Goal: Task Accomplishment & Management: Use online tool/utility

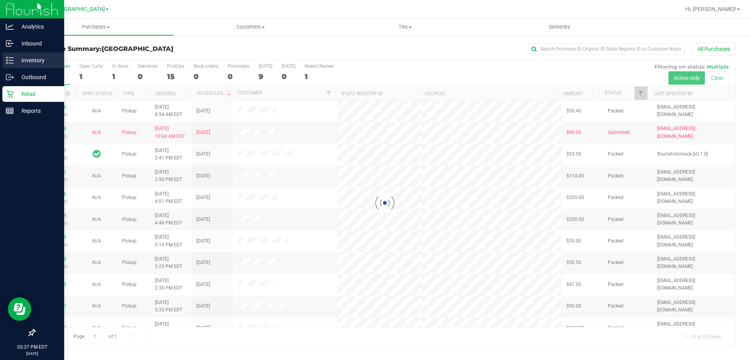
click at [42, 58] on p "Inventory" at bounding box center [37, 60] width 47 height 9
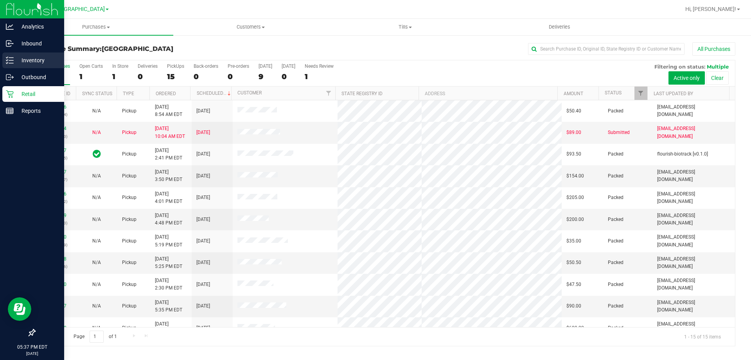
click at [47, 59] on p "Inventory" at bounding box center [37, 60] width 47 height 9
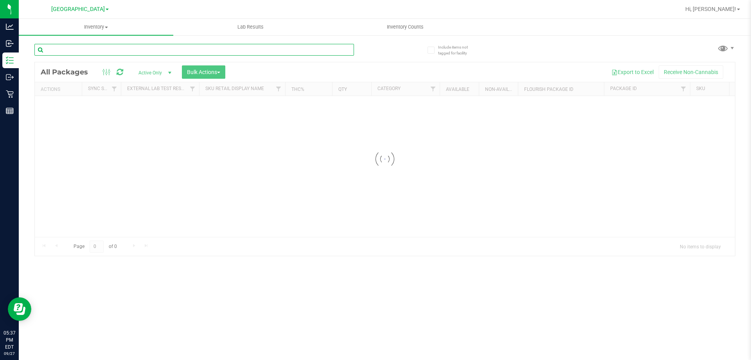
click at [141, 49] on input "text" at bounding box center [194, 50] width 320 height 12
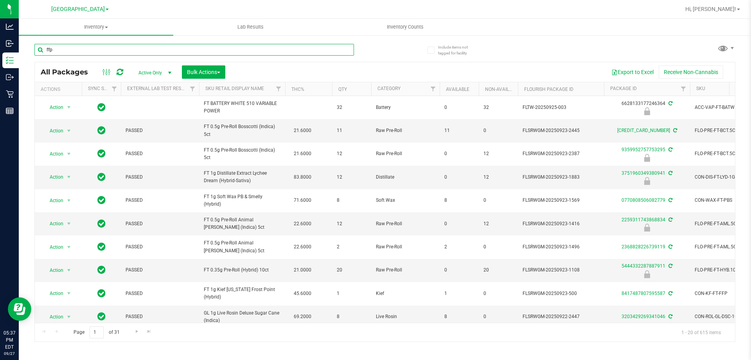
type input "ffp"
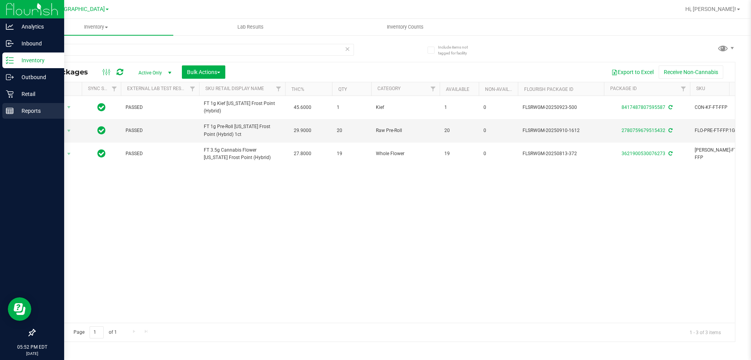
click at [3, 105] on div "Reports" at bounding box center [33, 111] width 62 height 16
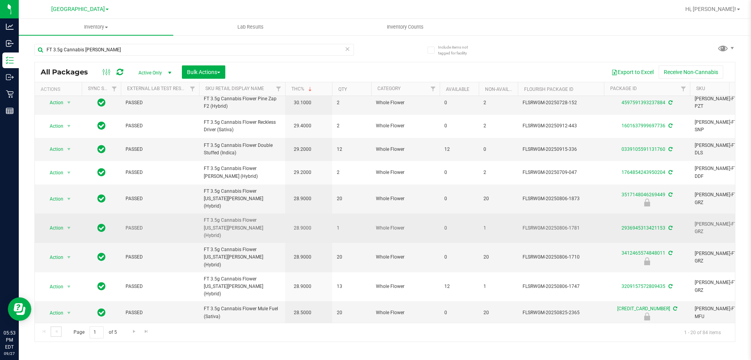
scroll to position [126, 0]
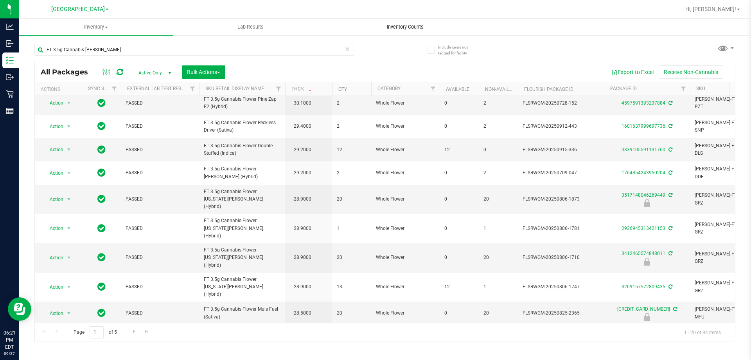
click at [410, 20] on uib-tab-heading "Inventory Counts" at bounding box center [405, 27] width 154 height 16
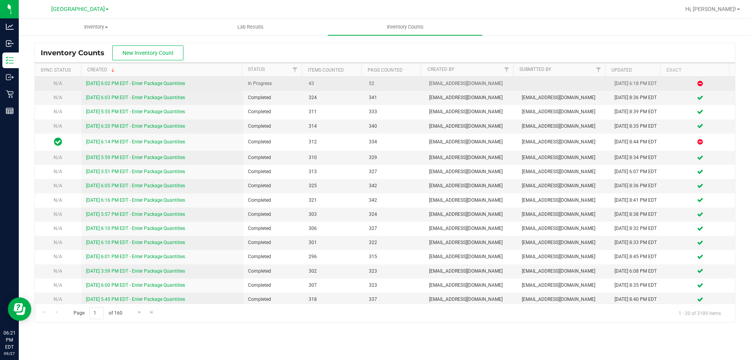
click at [163, 84] on link "9/27/25 6:02 PM EDT - Enter Package Quantities" at bounding box center [135, 83] width 99 height 5
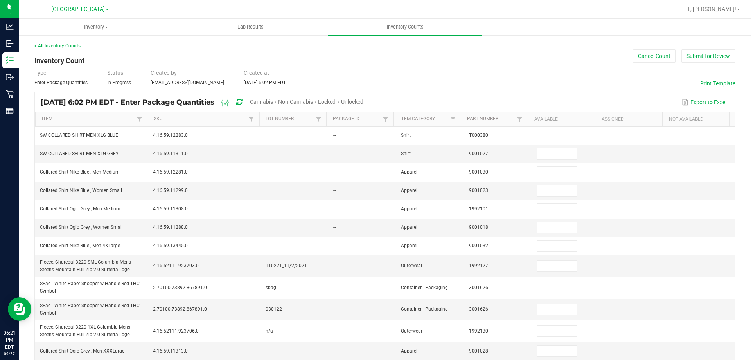
click at [363, 104] on span "Unlocked" at bounding box center [352, 102] width 22 height 6
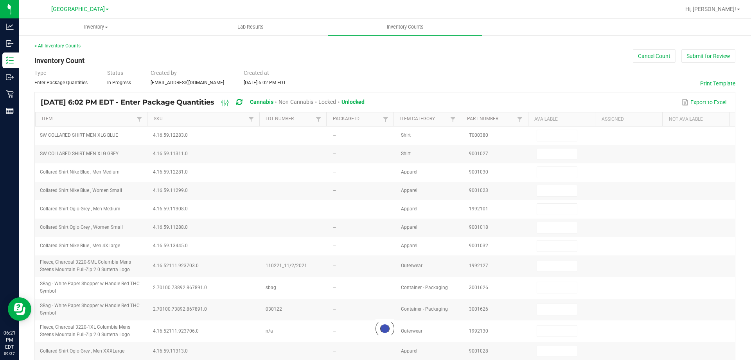
type input "27"
type input "8"
type input "1"
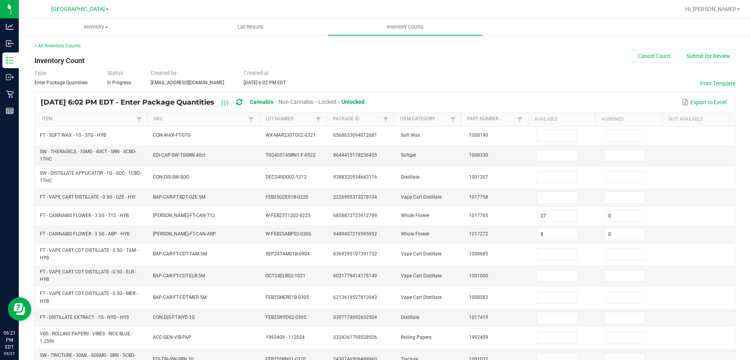
click at [100, 115] on th "Item" at bounding box center [91, 119] width 112 height 14
click at [100, 118] on link "Item" at bounding box center [88, 119] width 93 height 6
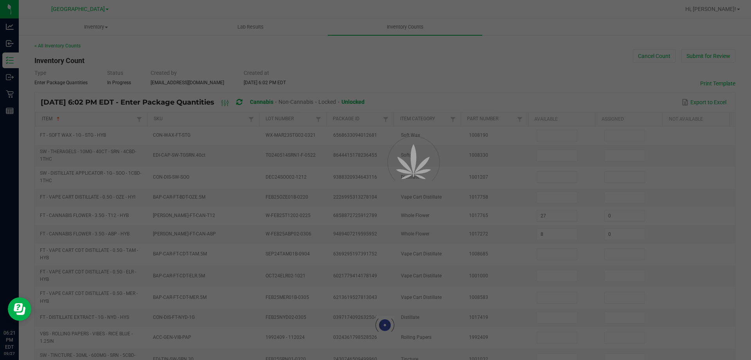
type input "5"
type input "1"
type input "20"
type input "6"
type input "9"
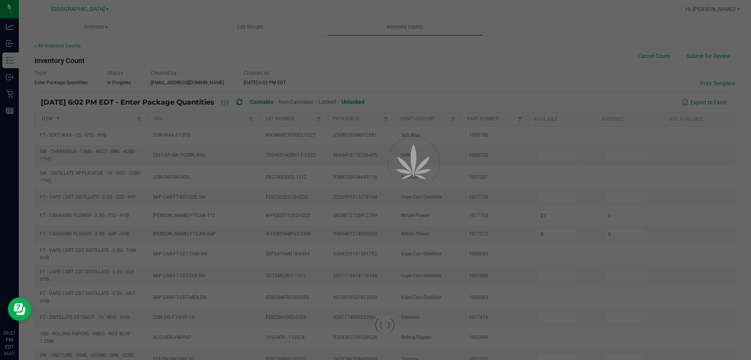
type input "15"
type input "10"
type input "1"
type input "15"
type input "6"
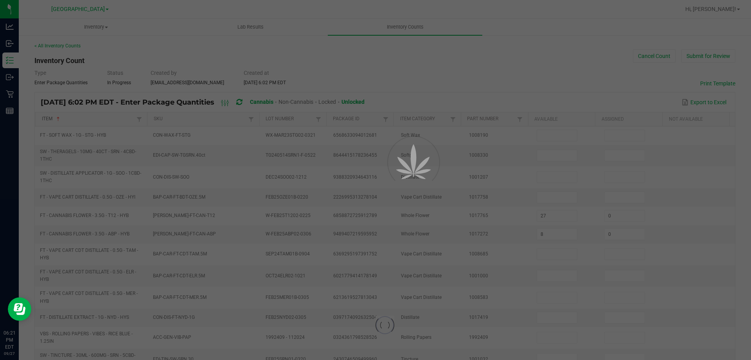
type input "0"
type input "6"
type input "8"
type input "12"
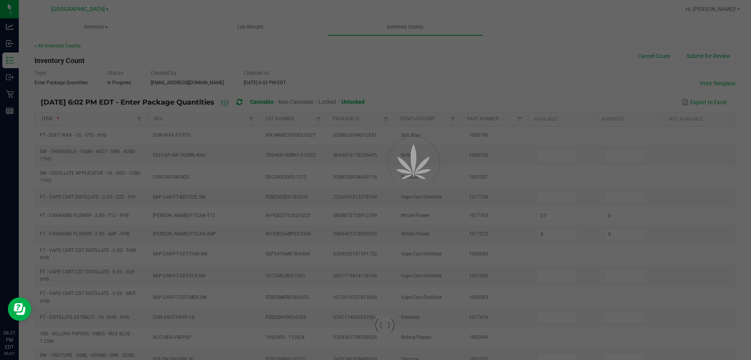
type input "0"
type input "19"
type input "4"
type input "0"
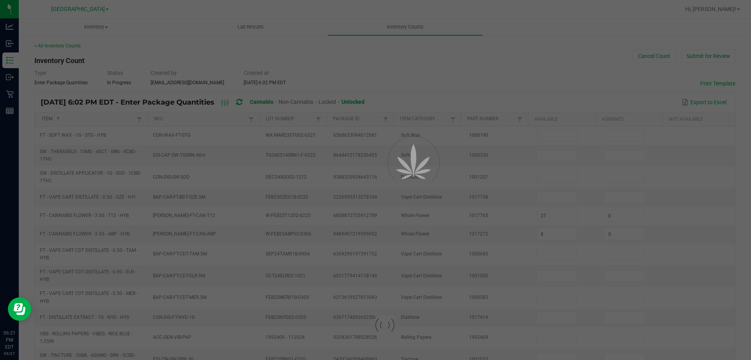
type input "0"
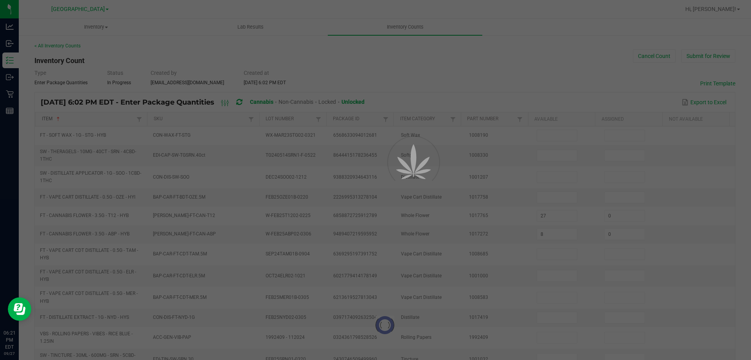
type input "0"
type input "1"
type input "0"
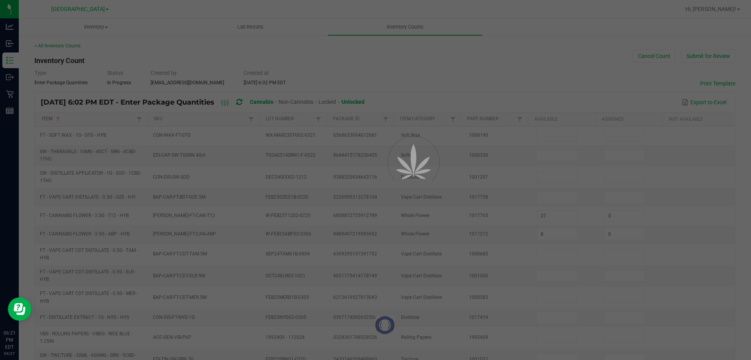
type input "0"
type input "1"
type input "0"
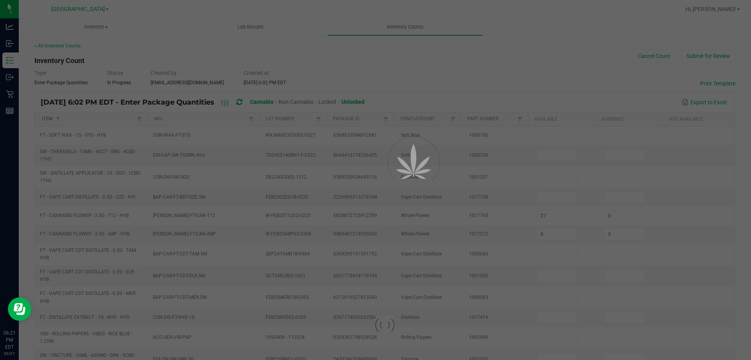
type input "0"
type input "8"
type input "2"
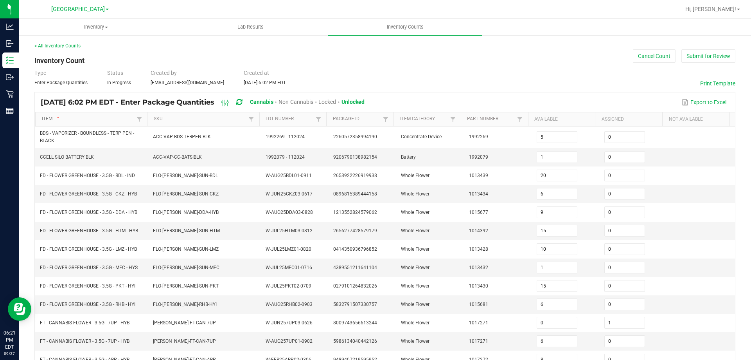
click at [91, 121] on link "Item" at bounding box center [88, 119] width 93 height 6
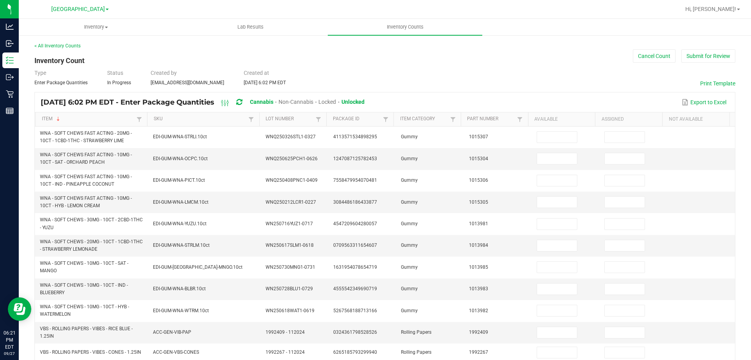
click at [552, 124] on th "Available" at bounding box center [561, 119] width 67 height 14
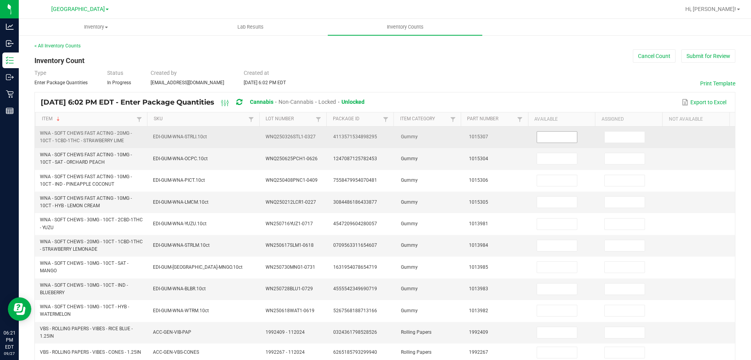
click at [560, 136] on input at bounding box center [557, 136] width 40 height 11
type input "5"
type input "0"
type input "7"
type input "0"
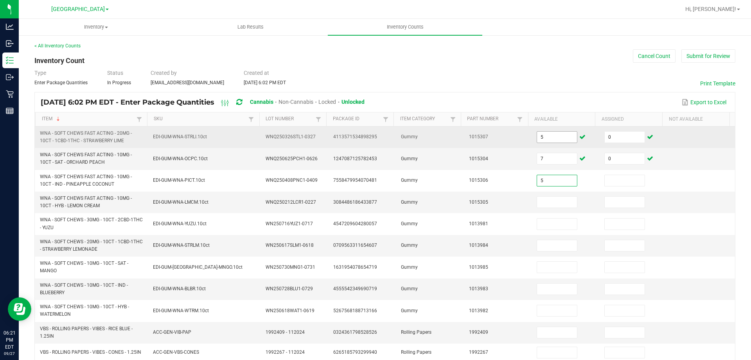
type input "5"
type input "0"
type input "7"
type input "0"
type input "6"
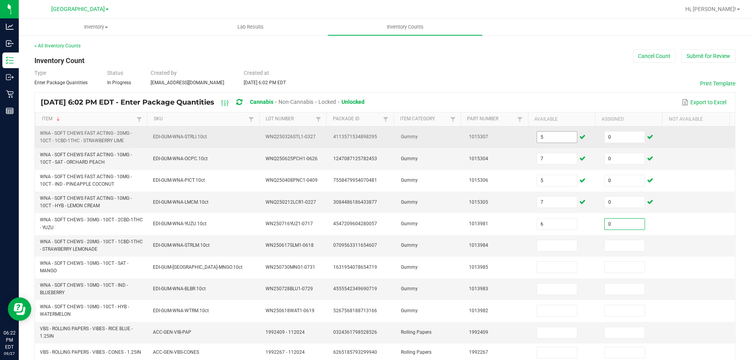
type input "0"
type input "7"
type input "0"
type input "9"
type input "0"
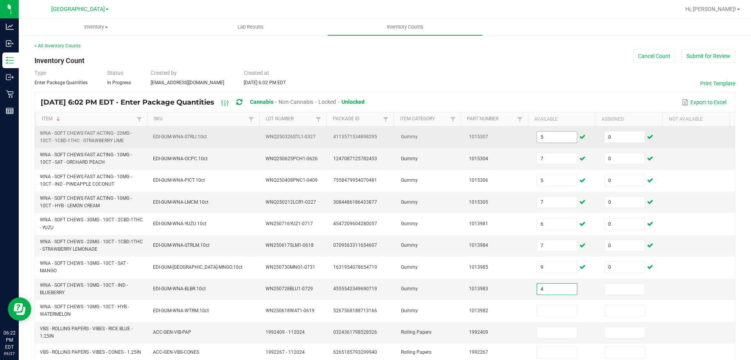
type input "4"
type input "0"
type input "6"
type input "0"
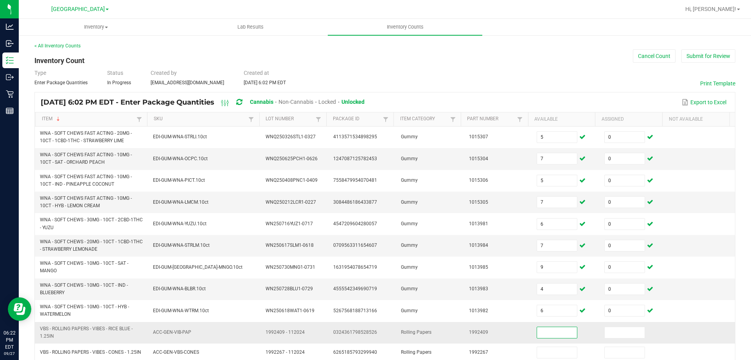
click at [67, 326] on span "VBS - ROLLING PAPERS - VIBES - RICE BLUE - 1.25IN" at bounding box center [86, 332] width 93 height 13
copy span "VBS - ROLLING PAPERS - VIBES - RICE BLUE - 1.25IN"
click at [550, 328] on input at bounding box center [557, 332] width 40 height 11
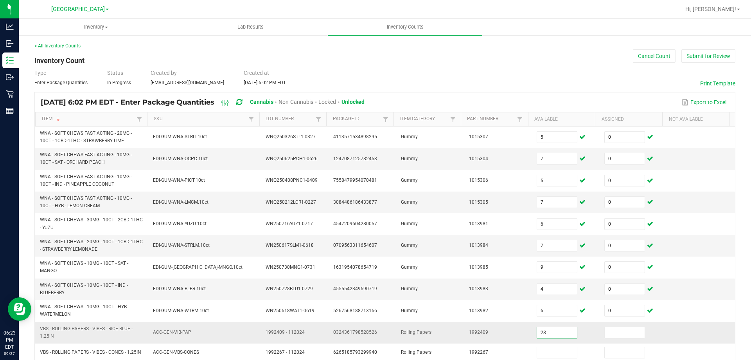
type input "23"
type input "0"
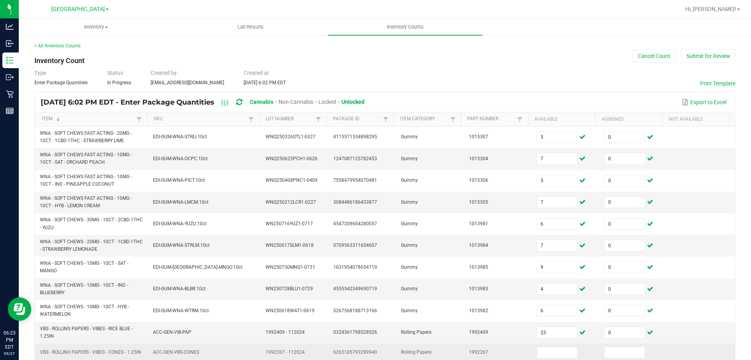
click at [90, 353] on span "VBS - ROLLING PAPERS - VIBES - CONES - 1.25IN" at bounding box center [90, 351] width 101 height 7
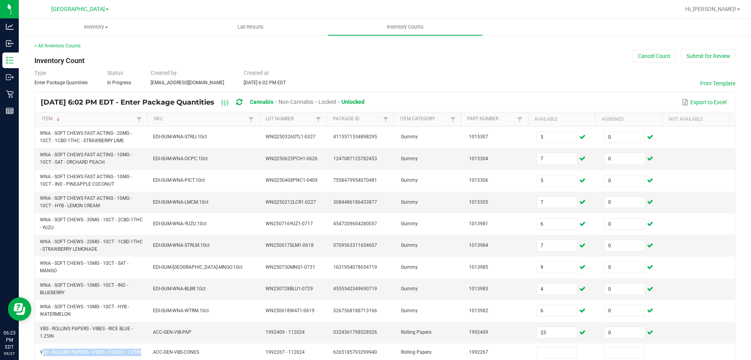
copy span "VBS - ROLLING PAPERS - VIBES - CONES - 1.25IN"
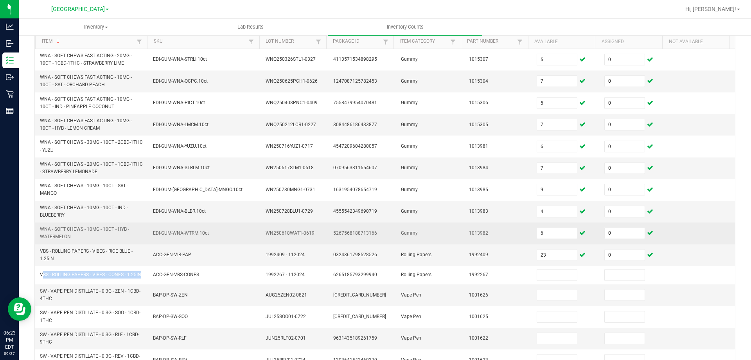
scroll to position [78, 0]
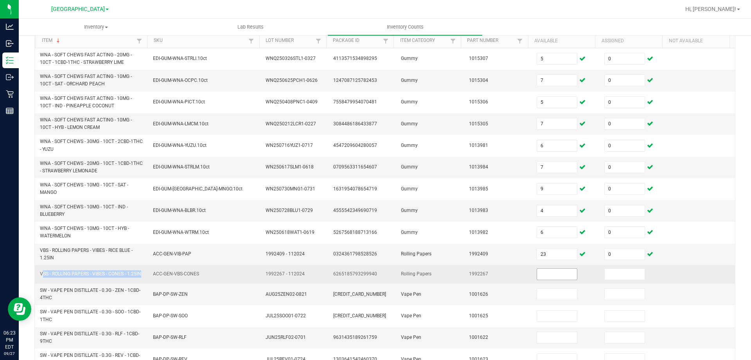
click at [550, 279] on input at bounding box center [557, 273] width 40 height 11
type input "17"
type input "0"
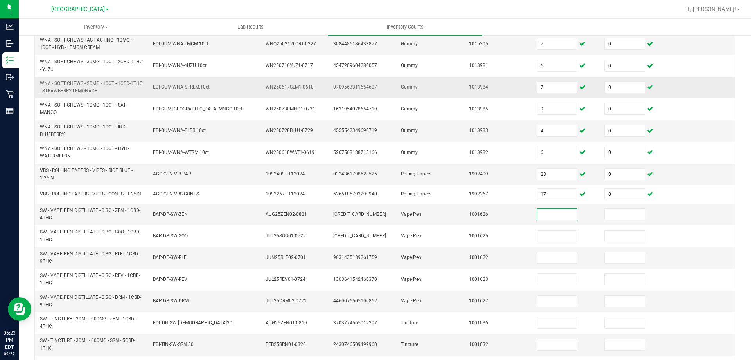
scroll to position [165, 0]
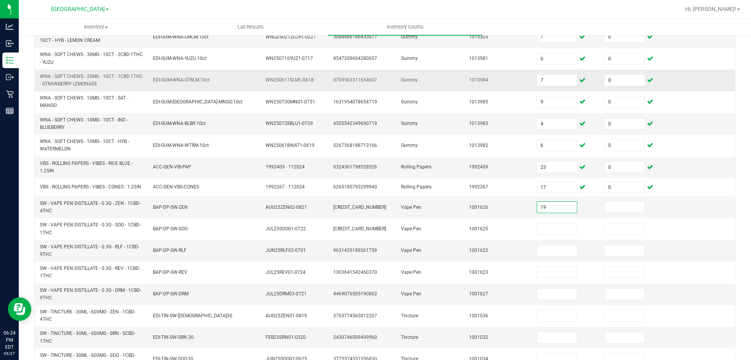
type input "19"
type input "0"
type input "12"
type input "0"
type input "3"
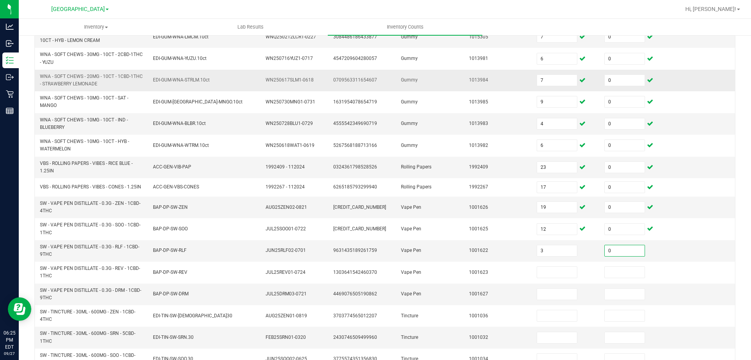
type input "0"
type input "14"
type input "0"
type input "11"
type input "0"
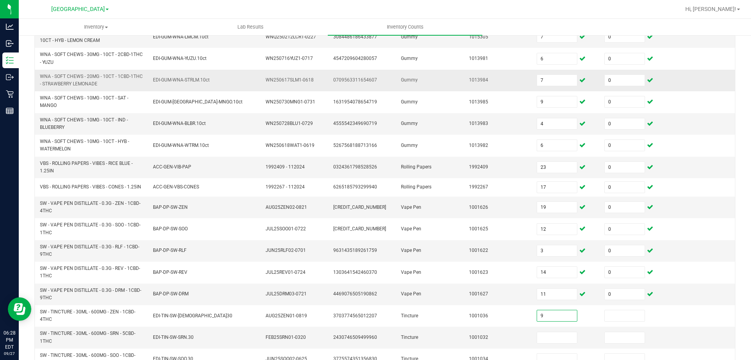
type input "9"
type input "0"
type input "9"
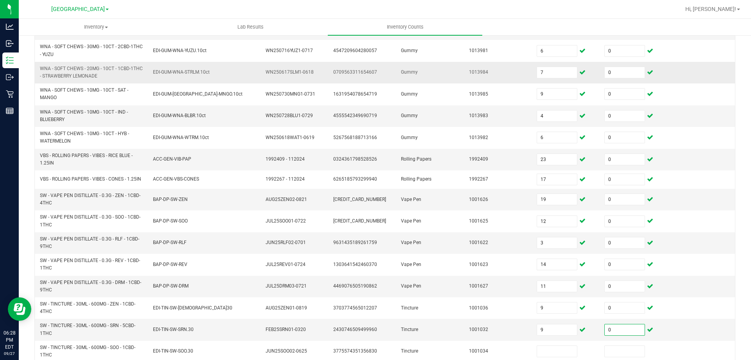
type input "0"
type input "8"
type input "0"
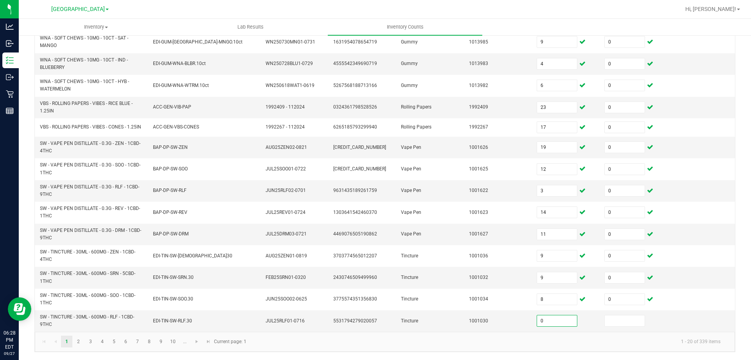
type input "0"
click at [83, 342] on link "2" at bounding box center [78, 341] width 11 height 12
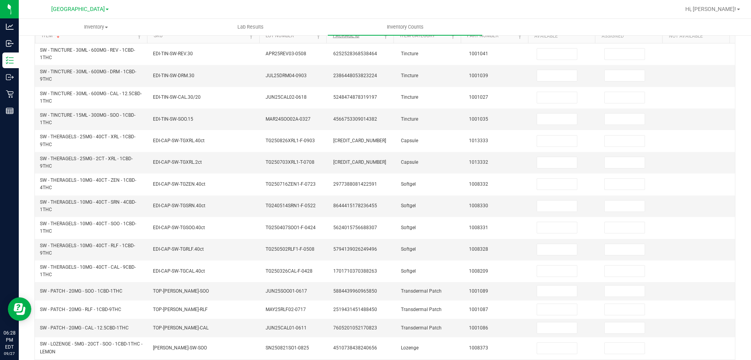
scroll to position [0, 0]
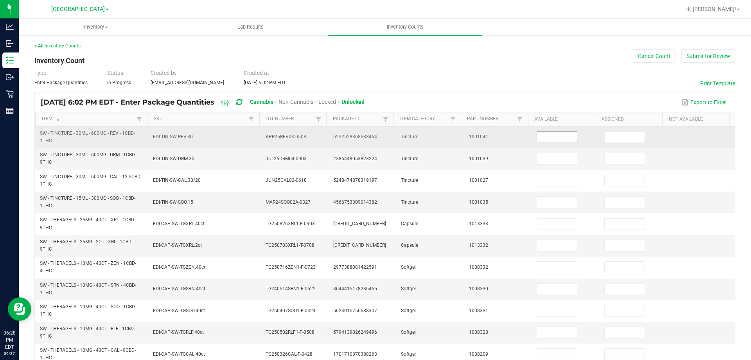
click at [550, 141] on input at bounding box center [557, 136] width 40 height 11
type input "65"
type input "0"
click at [543, 138] on input "65" at bounding box center [557, 136] width 40 height 11
type input "6"
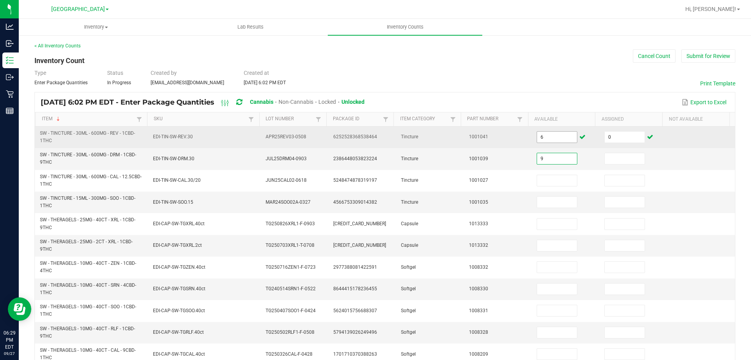
type input "9"
type input "0"
type input "5"
type input "0"
type input "8"
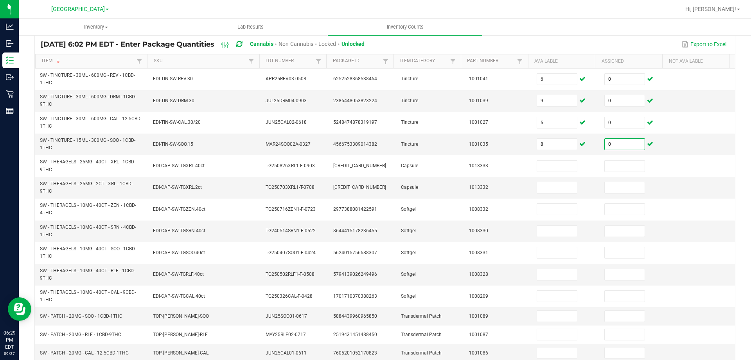
scroll to position [196, 0]
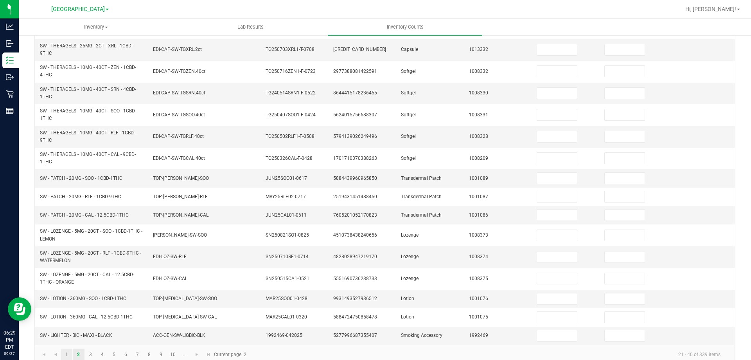
type input "0"
click at [71, 354] on link "1" at bounding box center [66, 354] width 11 height 12
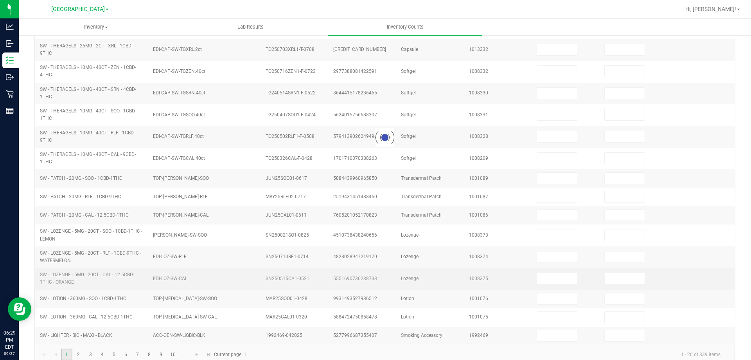
type input "5"
type input "7"
type input "6"
type input "7"
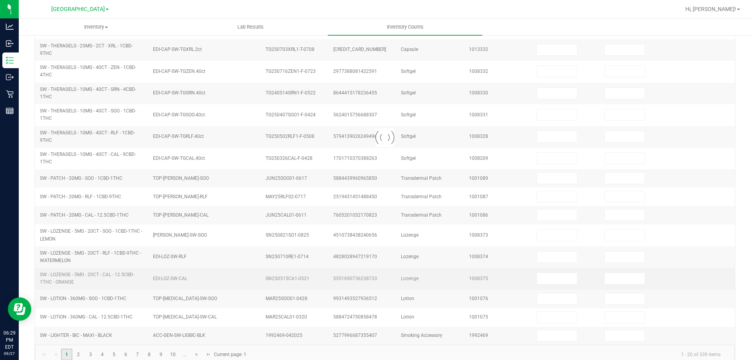
type input "9"
type input "4"
type input "6"
type input "23"
type input "17"
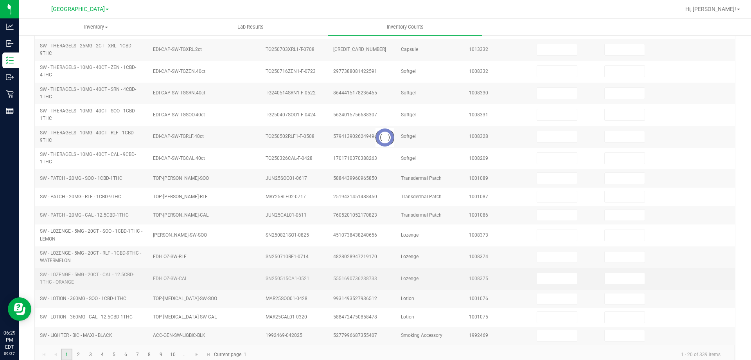
type input "19"
type input "12"
type input "3"
type input "14"
type input "11"
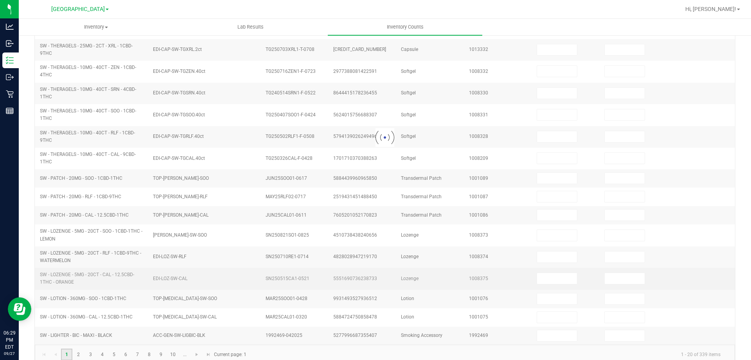
type input "9"
type input "8"
type input "0"
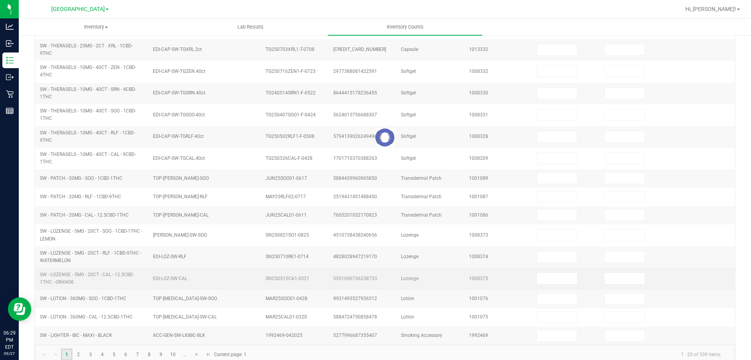
type input "0"
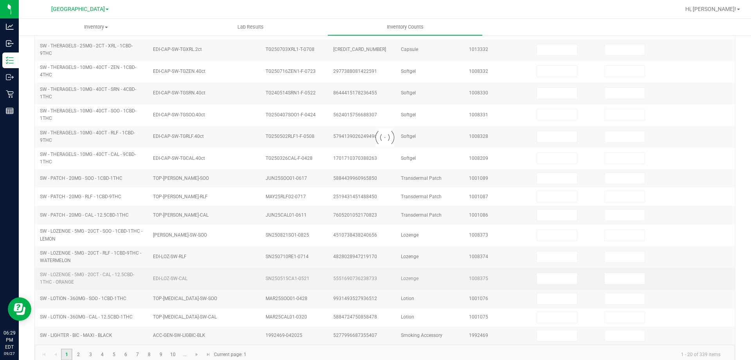
type input "0"
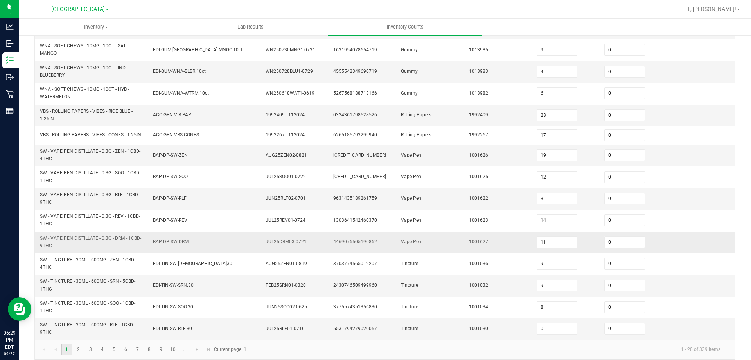
scroll to position [228, 0]
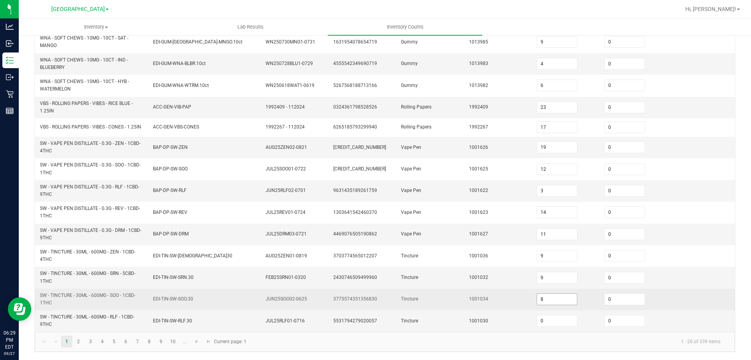
click at [563, 297] on input "8" at bounding box center [557, 298] width 40 height 11
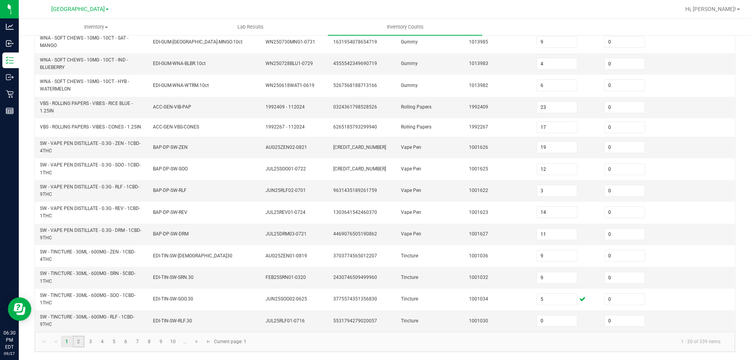
click at [77, 344] on link "2" at bounding box center [78, 341] width 11 height 12
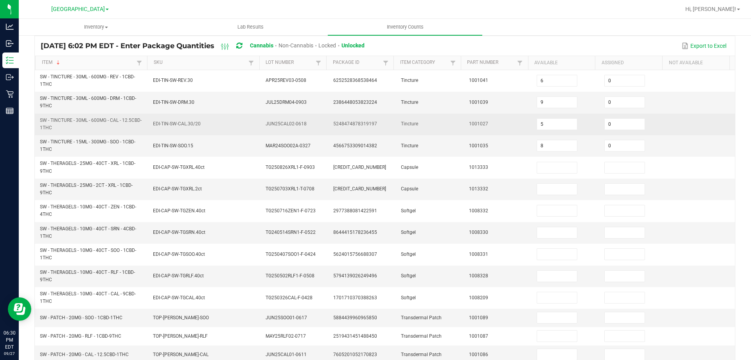
scroll to position [0, 0]
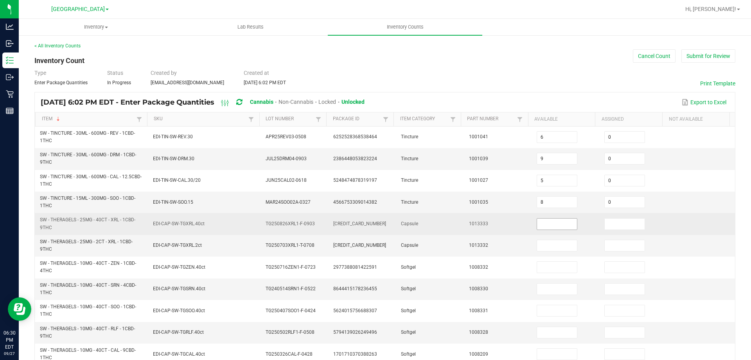
click at [561, 227] on input at bounding box center [557, 223] width 40 height 11
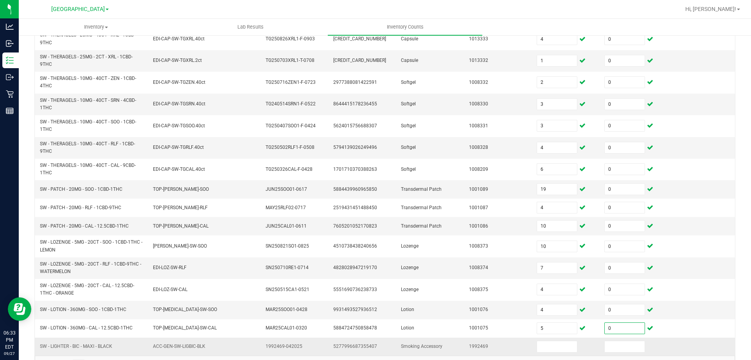
click at [105, 345] on span "SW - LIGHTER - BIC - MAXI - BLACK" at bounding box center [76, 345] width 72 height 5
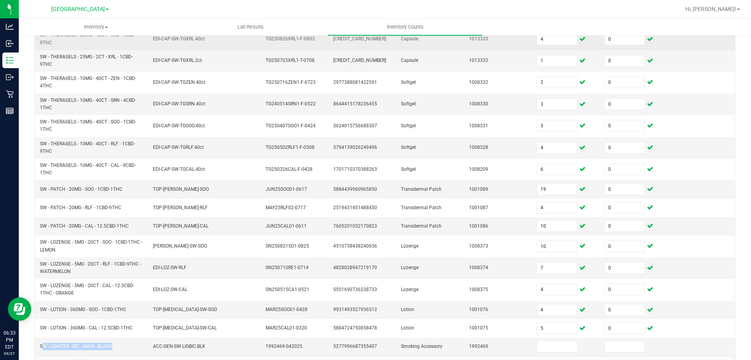
copy span "SW - LIGHTER - BIC - MAXI - BLACK"
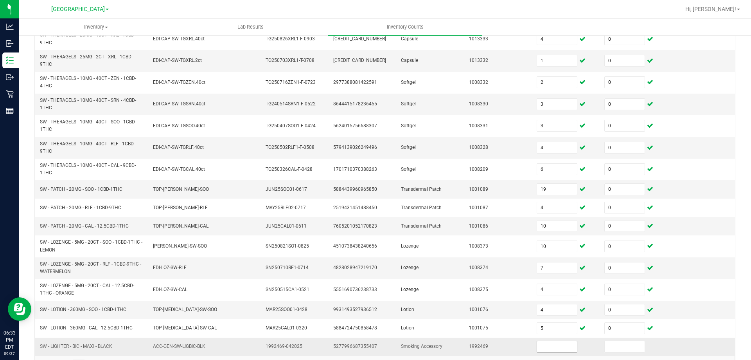
click at [542, 342] on input at bounding box center [557, 346] width 40 height 11
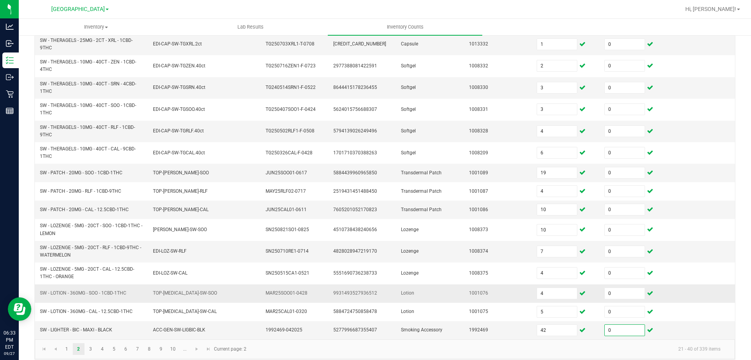
scroll to position [209, 0]
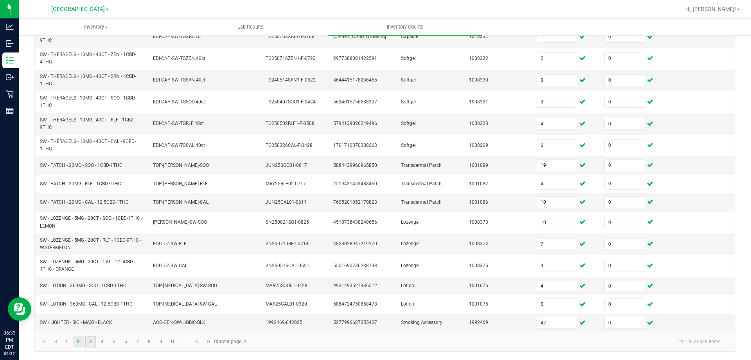
click at [95, 343] on link "3" at bounding box center [90, 341] width 11 height 12
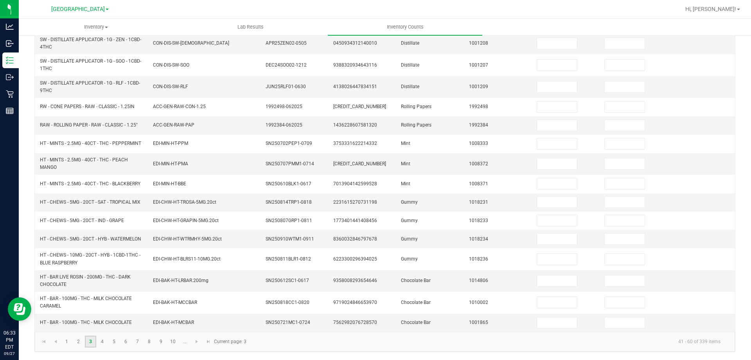
scroll to position [0, 0]
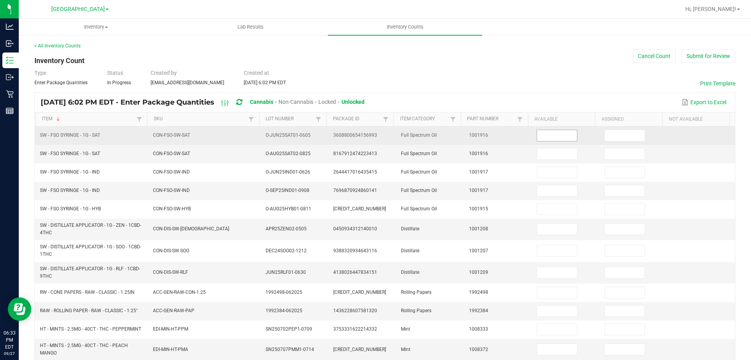
click at [546, 130] on span at bounding box center [557, 136] width 41 height 12
click at [548, 134] on input at bounding box center [557, 135] width 40 height 11
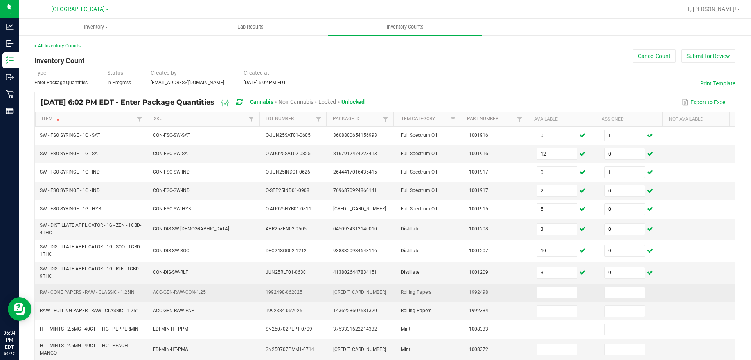
click at [109, 288] on td "RW - CONE PAPERS - RAW - CLASSIC - 1.25IN" at bounding box center [91, 292] width 113 height 18
click at [109, 290] on span "RW - CONE PAPERS - RAW - CLASSIC - 1.25IN" at bounding box center [87, 291] width 95 height 5
click at [110, 290] on span "RW - CONE PAPERS - RAW - CLASSIC - 1.25IN" at bounding box center [87, 291] width 95 height 5
copy span "RW - CONE PAPERS - RAW - CLASSIC - 1.25IN"
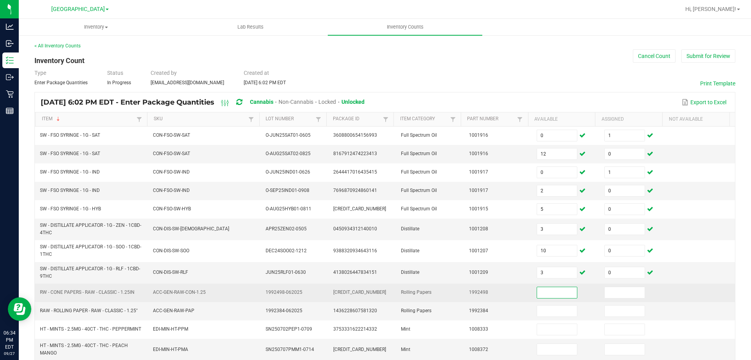
click at [544, 293] on input at bounding box center [557, 292] width 40 height 11
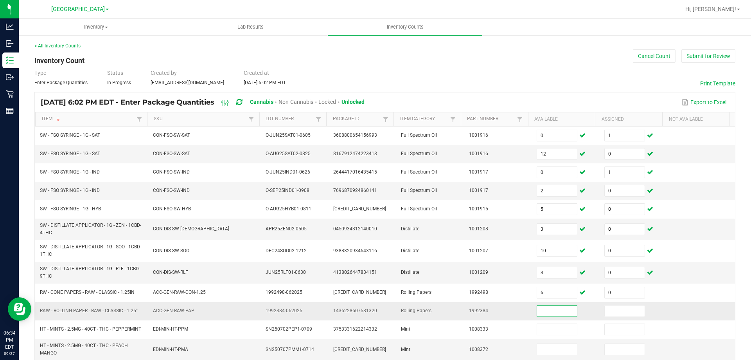
click at [106, 306] on td "RAW - ROLLING PAPER - RAW - CLASSIC - 1.25"" at bounding box center [91, 311] width 113 height 18
click at [104, 316] on td "RAW - ROLLING PAPER - RAW - CLASSIC - 1.25"" at bounding box center [91, 311] width 113 height 18
click at [106, 312] on span "RAW - ROLLING PAPER - RAW - CLASSIC - 1.25"" at bounding box center [89, 310] width 98 height 5
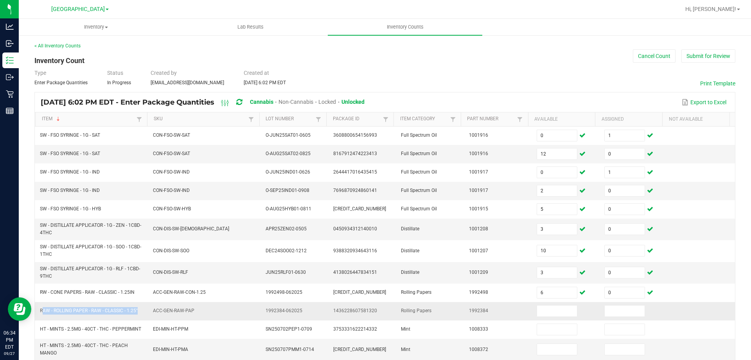
click at [106, 312] on span "RAW - ROLLING PAPER - RAW - CLASSIC - 1.25"" at bounding box center [89, 310] width 98 height 5
copy span "RAW - ROLLING PAPER - RAW - CLASSIC - 1.25""
click at [551, 309] on input at bounding box center [557, 310] width 40 height 11
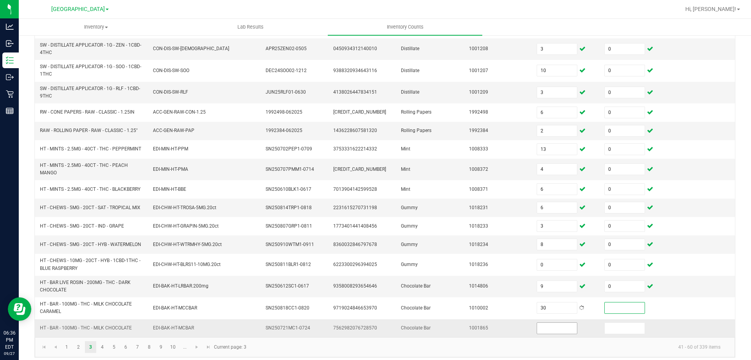
click at [544, 323] on input at bounding box center [557, 327] width 40 height 11
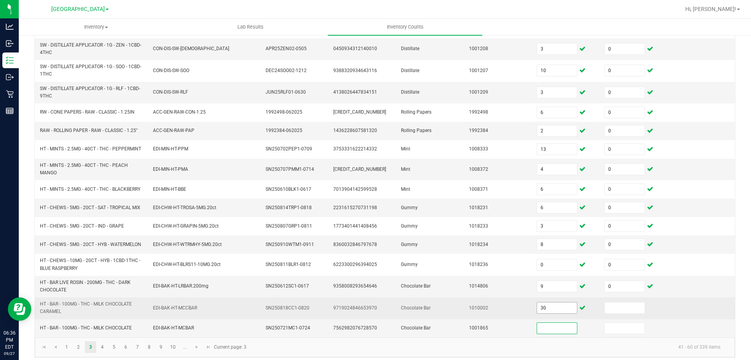
click at [549, 308] on input "30" at bounding box center [557, 307] width 40 height 11
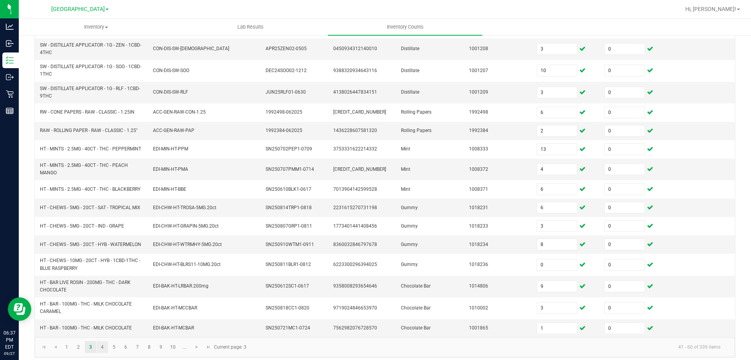
click at [102, 346] on link "4" at bounding box center [102, 347] width 11 height 12
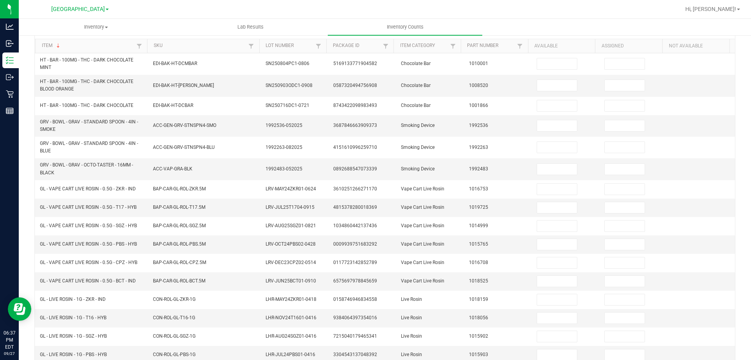
scroll to position [0, 0]
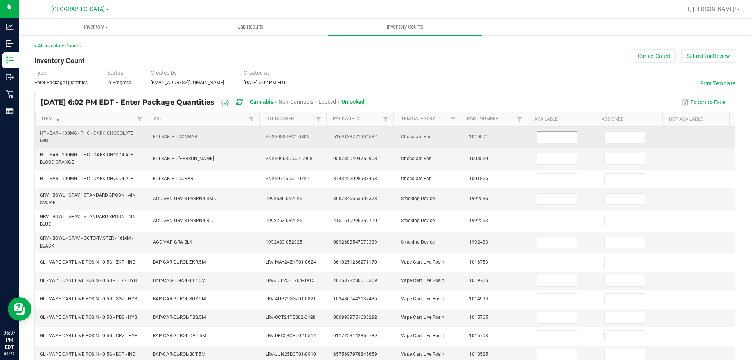
click at [546, 135] on input at bounding box center [557, 136] width 40 height 11
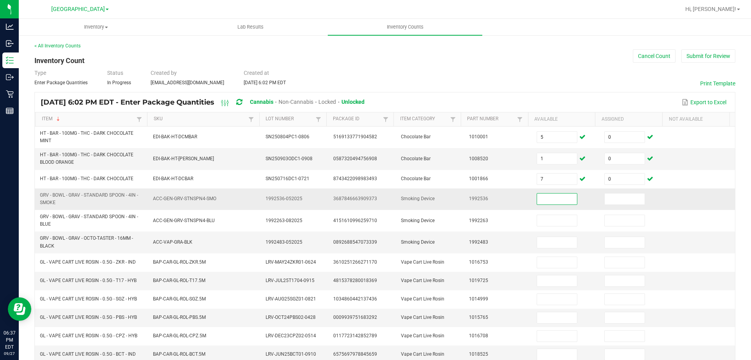
click at [119, 193] on span "GRV - BOWL - GRAV - STANDARD SPOON - 4IN - SMOKE" at bounding box center [89, 198] width 98 height 13
copy span "GRV - BOWL - GRAV - STANDARD SPOON - 4IN - SMOKE"
click at [541, 202] on input at bounding box center [557, 198] width 40 height 11
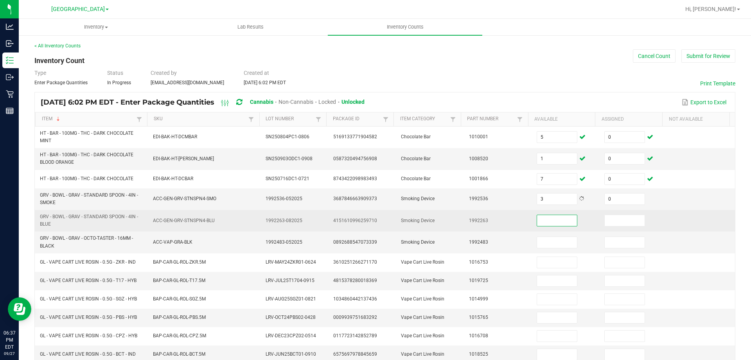
click at [67, 216] on span "GRV - BOWL - GRAV - STANDARD SPOON - 4IN - BLUE" at bounding box center [89, 220] width 98 height 13
copy span "GRV - BOWL - GRAV - STANDARD SPOON - 4IN - BLUE"
click at [549, 223] on input at bounding box center [557, 220] width 40 height 11
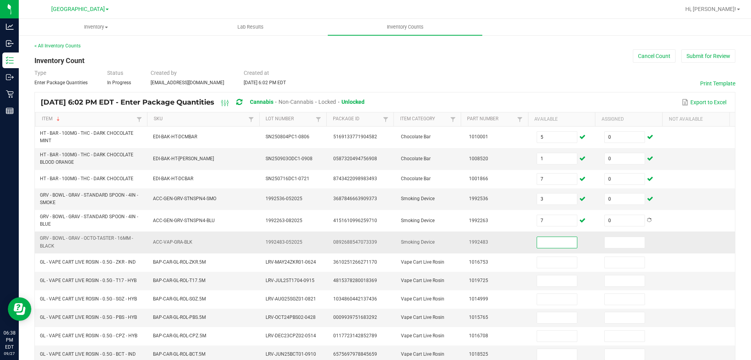
click at [56, 240] on span "GRV - BOWL - GRAV - OCTO-TASTER - 16MM - BLACK" at bounding box center [86, 241] width 93 height 13
copy span "GRV - BOWL - GRAV - OCTO-TASTER - 16MM - BLACK"
click at [541, 246] on input at bounding box center [557, 242] width 40 height 11
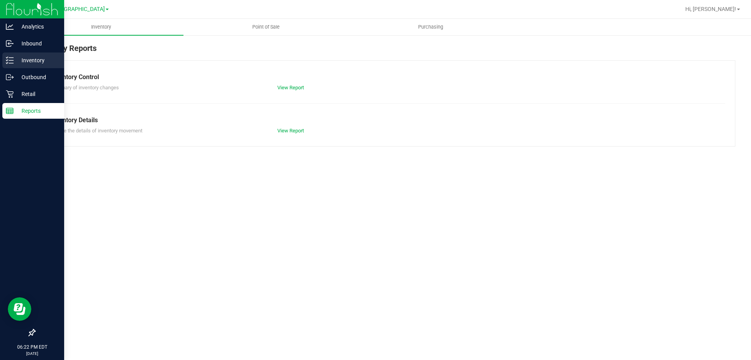
click at [10, 53] on div "Inventory" at bounding box center [33, 60] width 62 height 16
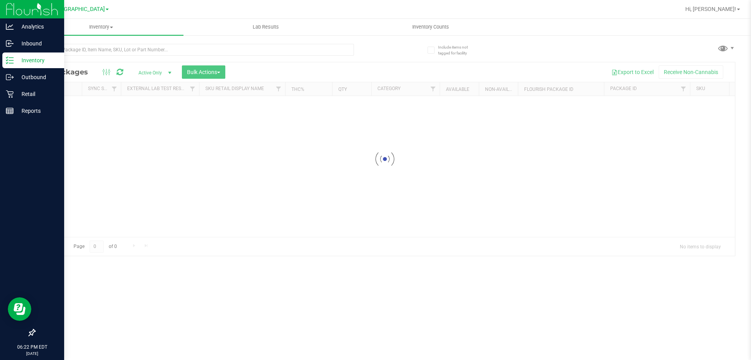
click at [187, 38] on div at bounding box center [209, 49] width 351 height 25
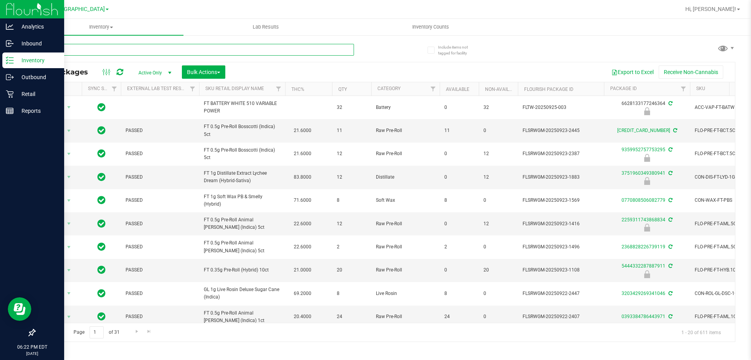
click at [184, 44] on input "text" at bounding box center [194, 50] width 320 height 12
paste input "VBS - ROLLING PAPERS - VIBES - RICE BLUE - 1.25IN"
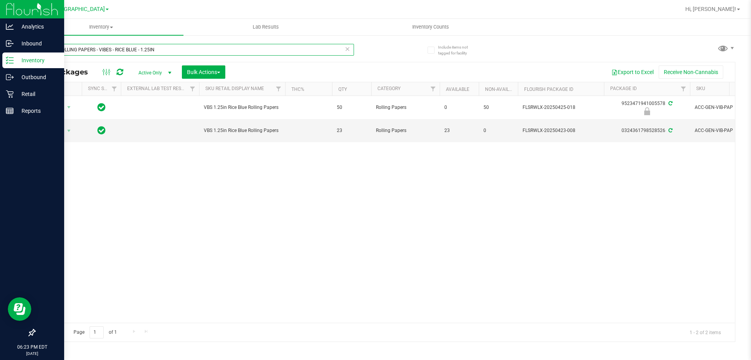
click at [131, 52] on input "VBS - ROLLING PAPERS - VIBES - RICE BLUE - 1.25IN" at bounding box center [194, 50] width 320 height 12
paste input "CONES"
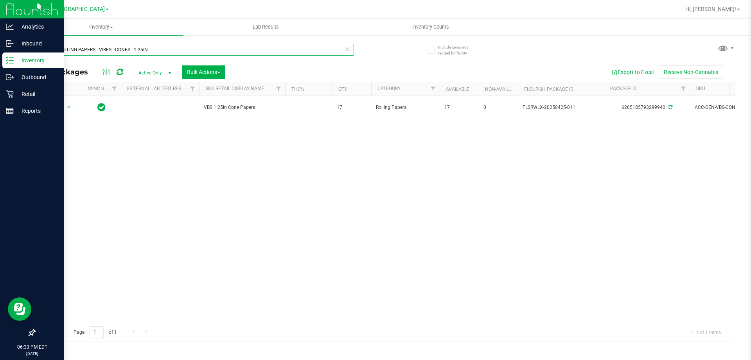
click at [158, 46] on input "VBS - ROLLING PAPERS - VIBES - CONES - 1.25IN" at bounding box center [194, 50] width 320 height 12
click at [157, 46] on input "VBS - ROLLING PAPERS - VIBES - CONES - 1.25IN" at bounding box center [194, 50] width 320 height 12
paste input "SW - LIGHTER - BIC - MAXI - BLACK"
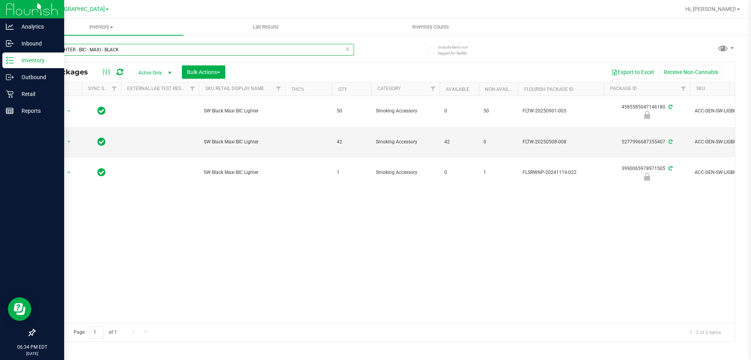
click at [137, 54] on input "SW - LIGHTER - BIC - MAXI - BLACK" at bounding box center [194, 50] width 320 height 12
paste input "RW - CONE PAPERS - RAW - CLASSIC - 1.25IN"
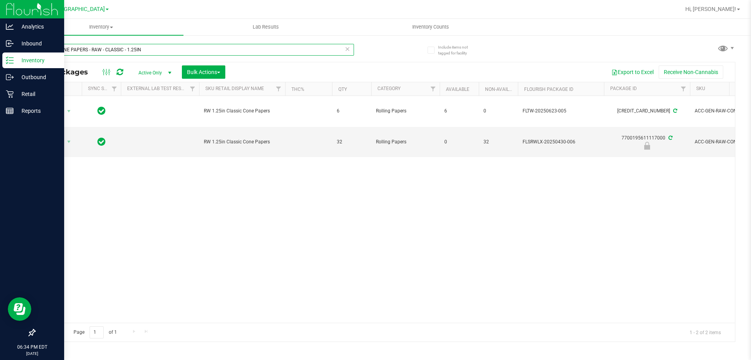
click at [147, 51] on input "RW - CONE PAPERS - RAW - CLASSIC - 1.25IN" at bounding box center [194, 50] width 320 height 12
paste input "AW - ROLLING PAPER - RAW - CLASSIC - 1.25""
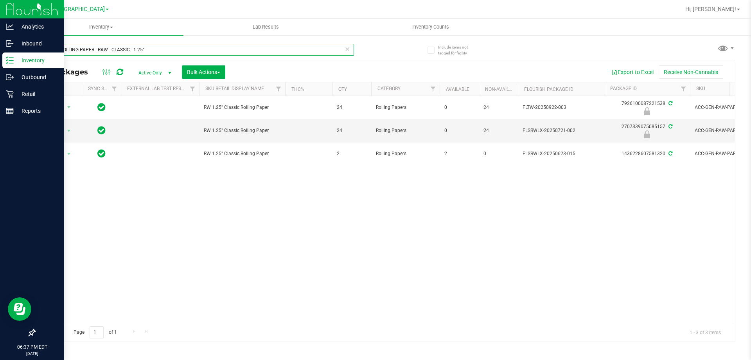
click at [160, 48] on input "RAW - ROLLING PAPER - RAW - CLASSIC - 1.25"" at bounding box center [194, 50] width 320 height 12
paste input "GRV - BOWL - GRAV - STANDARD SPOON - 4IN - SMOKE"
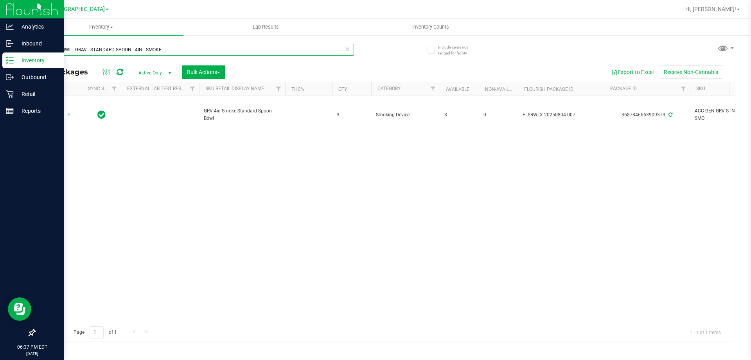
click at [183, 54] on input "GRV - BOWL - GRAV - STANDARD SPOON - 4IN - SMOKE" at bounding box center [194, 50] width 320 height 12
paste input "BLU"
click at [99, 50] on input "GRV - BOWL - GRAV - STANDARD SPOON - 4IN - BLUE" at bounding box center [194, 50] width 320 height 12
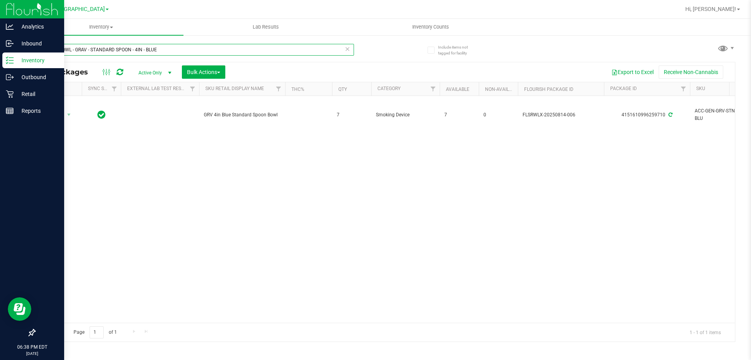
click at [99, 50] on input "GRV - BOWL - GRAV - STANDARD SPOON - 4IN - BLUE" at bounding box center [194, 50] width 320 height 12
paste input "OCTO-TASTER - 16MM - BLACK"
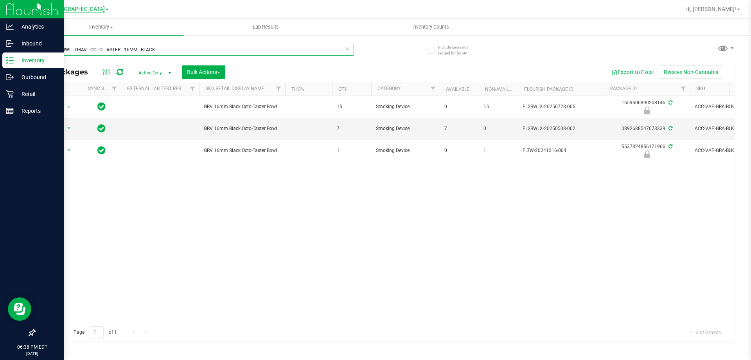
type input "GRV - BOWL - GRAV - OCTO-TASTER - 16MM - BLACK"
